Goal: Navigation & Orientation: Go to known website

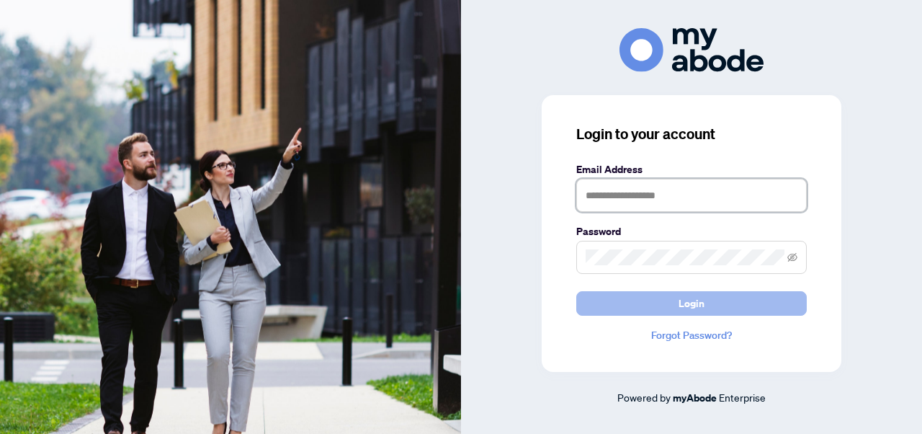
type input "**********"
click at [746, 311] on button "Login" at bounding box center [691, 303] width 231 height 24
